Goal: Find specific page/section: Find specific page/section

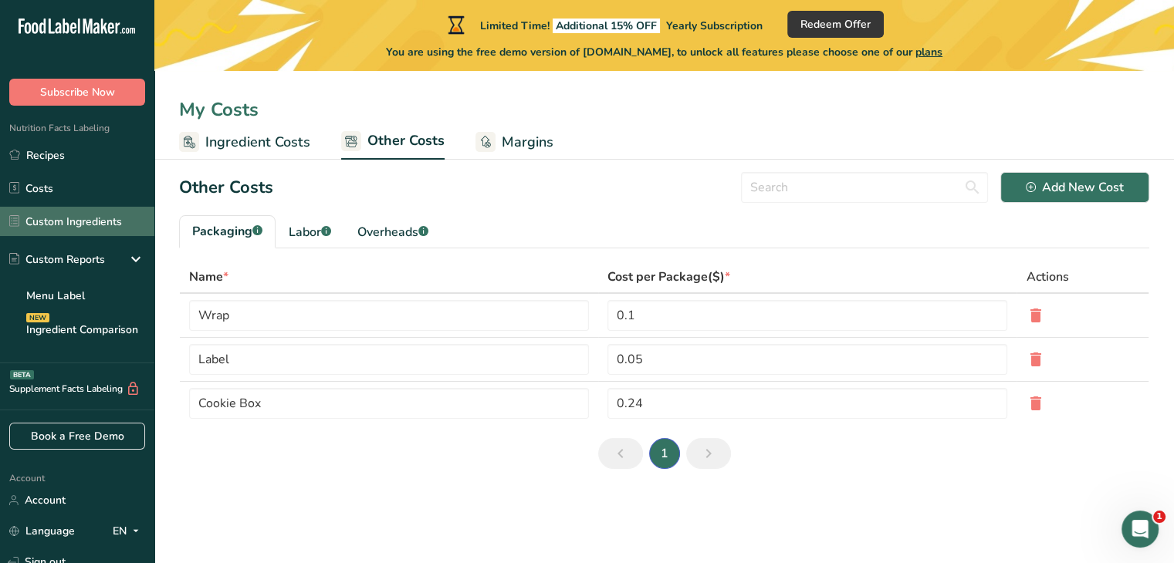
click at [79, 213] on link "Custom Ingredients" at bounding box center [77, 221] width 154 height 29
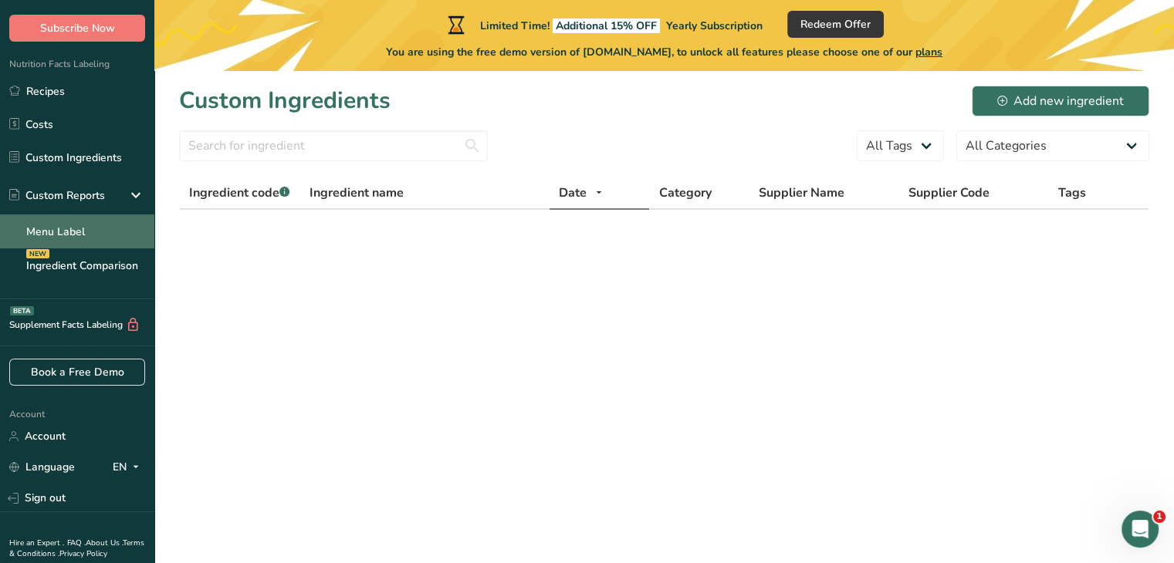
scroll to position [37, 0]
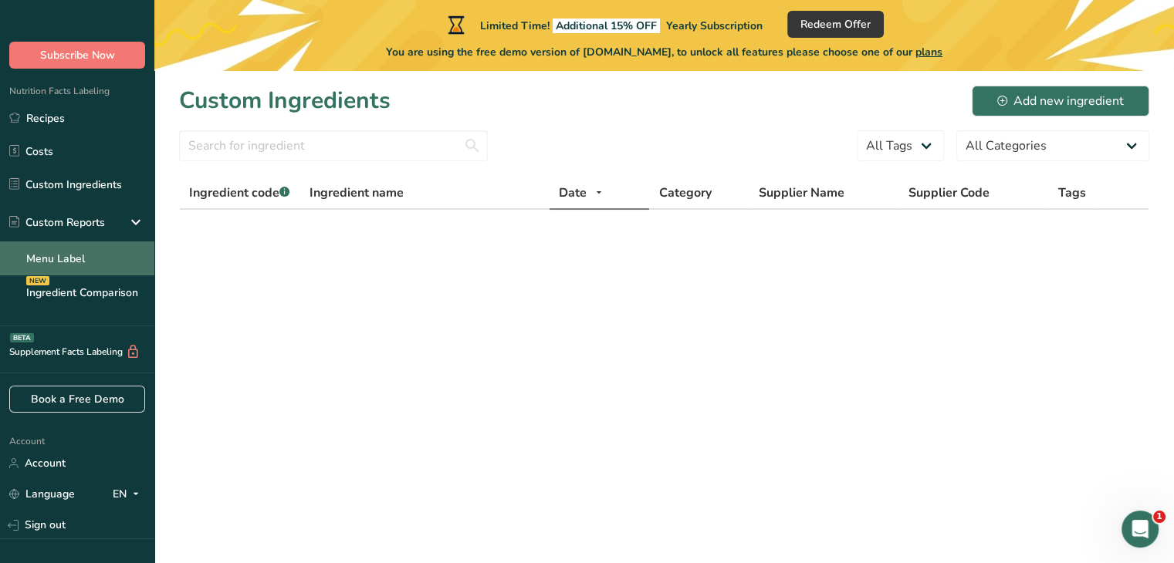
click at [86, 257] on link "Menu Label" at bounding box center [77, 259] width 154 height 34
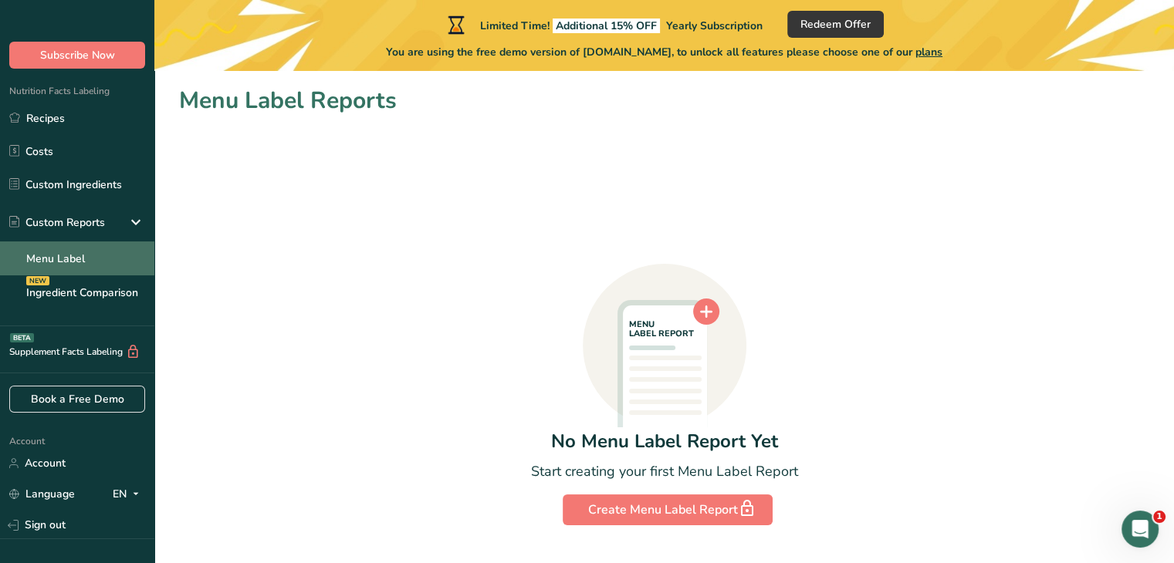
scroll to position [114, 0]
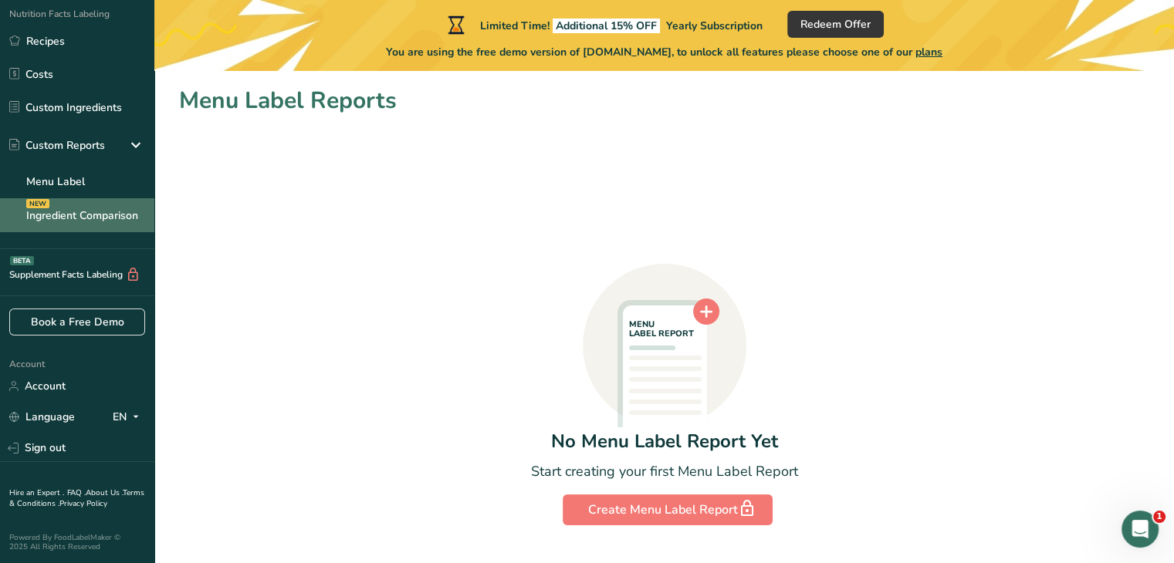
click at [91, 221] on link "Ingredient Comparison NEW" at bounding box center [77, 215] width 154 height 34
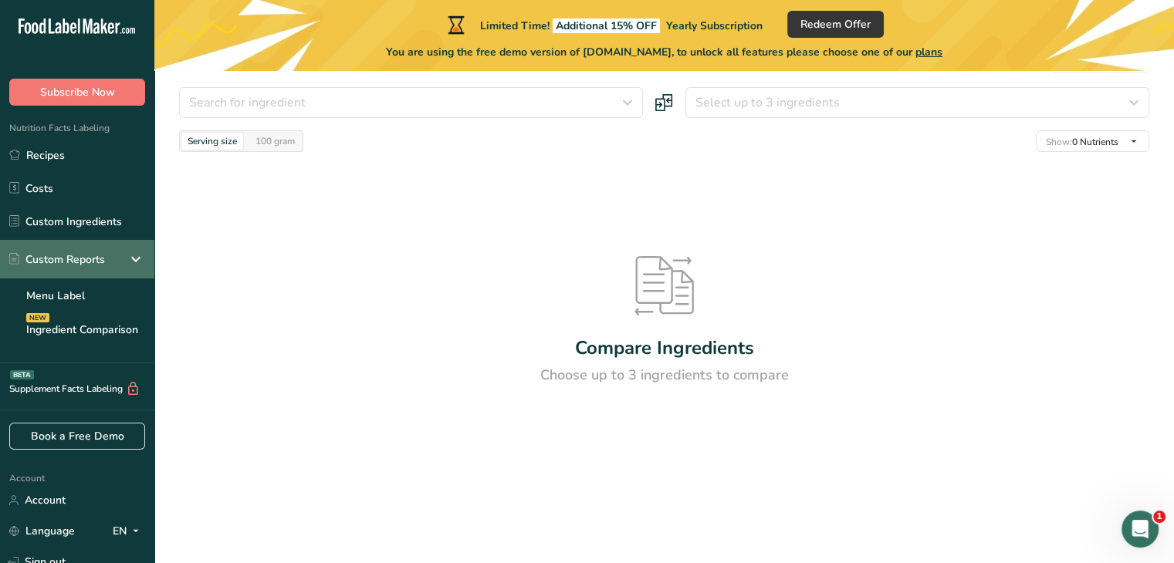
click at [95, 258] on div "Custom Reports" at bounding box center [57, 260] width 96 height 16
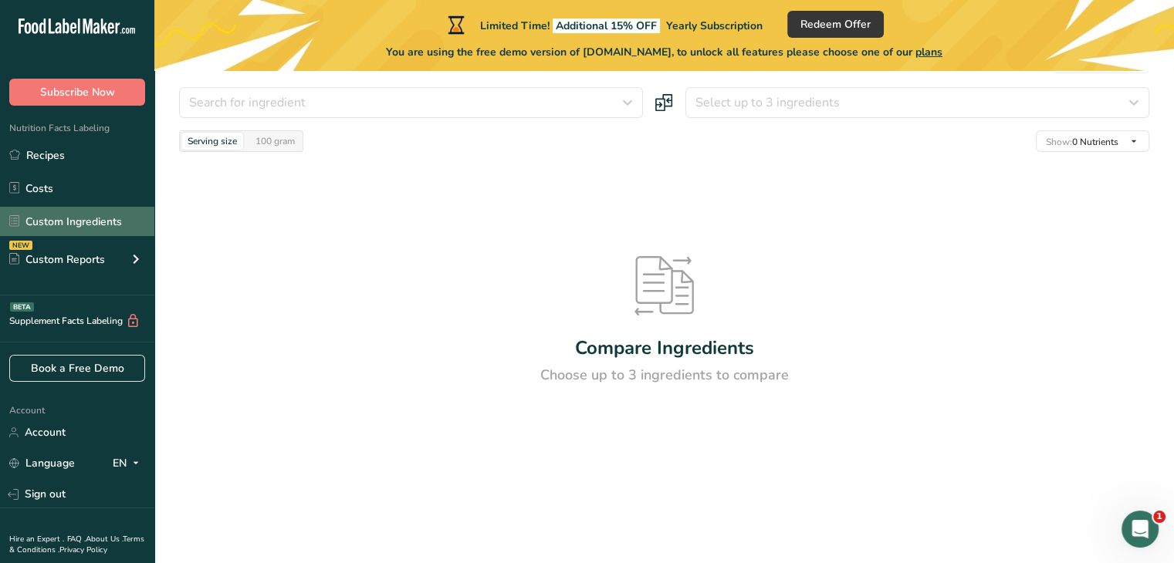
click at [93, 233] on link "Custom Ingredients" at bounding box center [77, 221] width 154 height 29
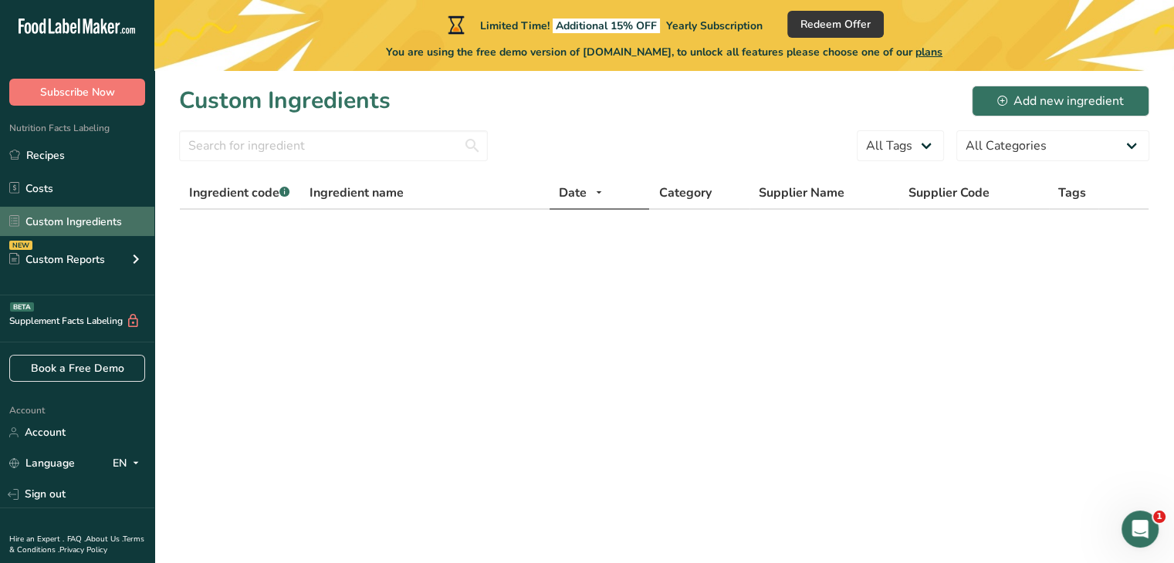
click at [61, 217] on link "Custom Ingredients" at bounding box center [77, 221] width 154 height 29
